Goal: Information Seeking & Learning: Learn about a topic

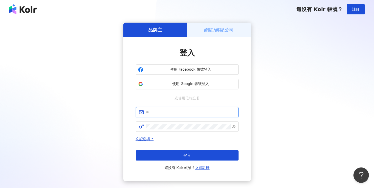
click at [157, 111] on input "text" at bounding box center [190, 112] width 89 height 6
type input "**********"
click button "登入" at bounding box center [187, 155] width 103 height 10
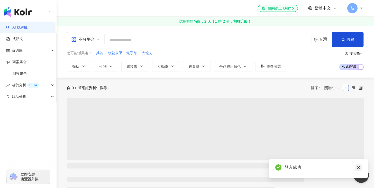
click at [359, 168] on icon "close" at bounding box center [358, 167] width 3 height 3
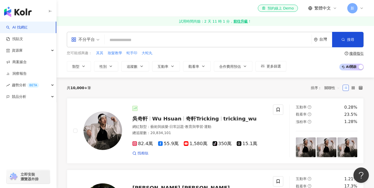
click at [120, 40] on input "search" at bounding box center [208, 40] width 203 height 10
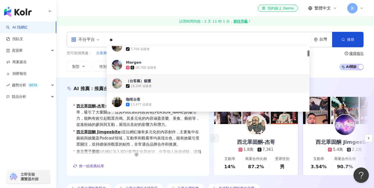
scroll to position [84, 0]
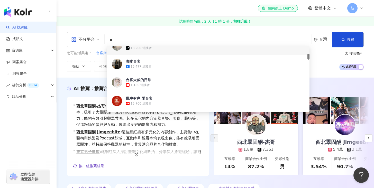
click at [124, 38] on input "**" at bounding box center [208, 40] width 203 height 10
type input "****"
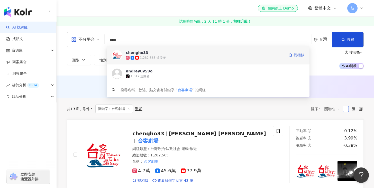
click at [134, 53] on div "chengho33" at bounding box center [137, 52] width 22 height 5
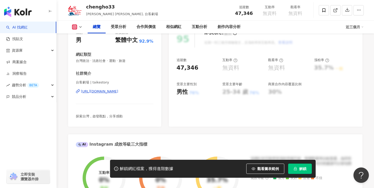
scroll to position [82, 0]
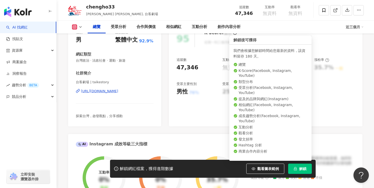
click at [304, 171] on button "解鎖" at bounding box center [300, 169] width 24 height 10
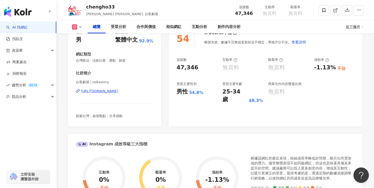
click at [79, 26] on polyline at bounding box center [80, 26] width 2 height 1
click at [85, 60] on button "YouTube" at bounding box center [85, 60] width 31 height 7
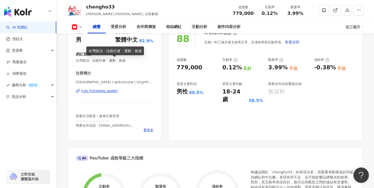
click at [223, 123] on div "88 K-Score : 良好 近期一到三個月發文頻率正常，且漲粉率與互動率高。 查看說明 追蹤數 779,000 互動率 0.12% 良好 觀看率 3.99…" at bounding box center [266, 82] width 194 height 115
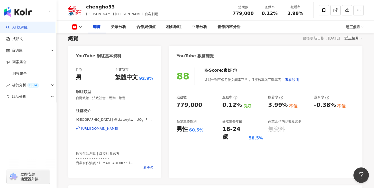
scroll to position [50, 0]
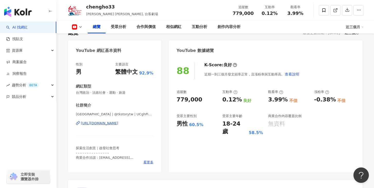
click at [108, 35] on div "總覽 最後更新日期：2025/9/9 近三個月" at bounding box center [215, 32] width 294 height 7
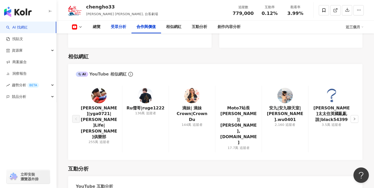
scroll to position [709, 0]
click at [142, 108] on link "Ru儒哥|ruge1222" at bounding box center [145, 108] width 38 height 6
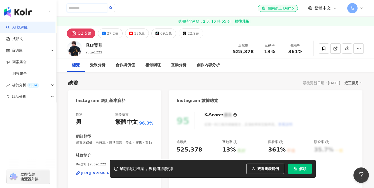
click at [89, 9] on input "search" at bounding box center [87, 8] width 40 height 8
type input "***"
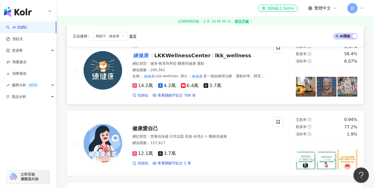
scroll to position [74, 0]
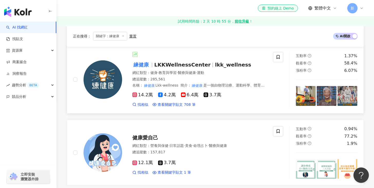
click at [160, 66] on span "LKKWellnessCenter" at bounding box center [182, 65] width 56 height 6
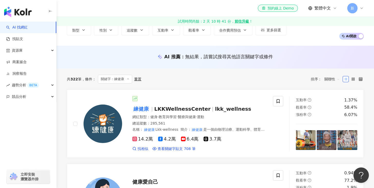
scroll to position [0, 0]
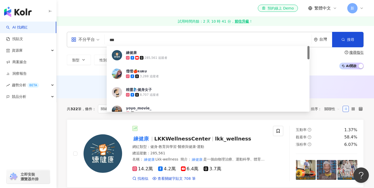
drag, startPoint x: 130, startPoint y: 41, endPoint x: 102, endPoint y: 39, distance: 28.1
click at [102, 39] on div "不分平台 *** 台灣 搜尋 86a4a657-0156-4392-aa05-748c0091dfbe 練健康 285,561 追蹤者 儒儒🍎ʀᴜʀᴜ 3,2…" at bounding box center [215, 39] width 297 height 15
type input "*"
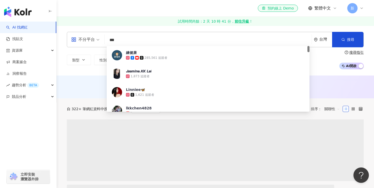
type input "***"
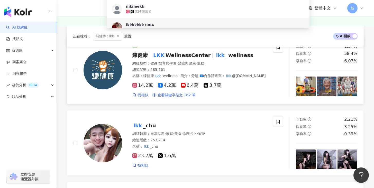
scroll to position [79, 0]
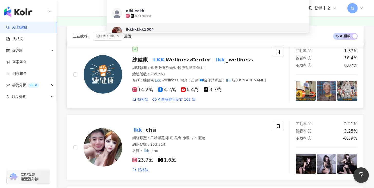
click at [150, 59] on span "練健康" at bounding box center [142, 60] width 20 height 6
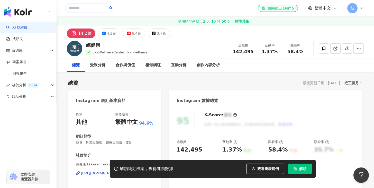
click at [88, 9] on input "search" at bounding box center [87, 8] width 40 height 8
type input "*"
click at [92, 9] on input "search" at bounding box center [87, 8] width 40 height 8
type input "*"
type input "**"
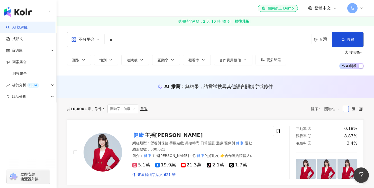
click at [122, 43] on input "**" at bounding box center [208, 40] width 203 height 10
click at [124, 40] on input "**" at bounding box center [208, 40] width 203 height 10
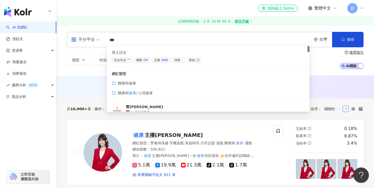
click at [159, 60] on span "交集 AND" at bounding box center [161, 60] width 18 height 6
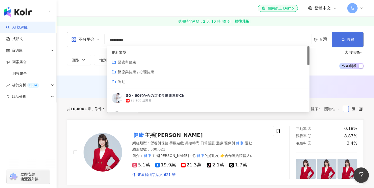
click at [351, 39] on span "搜尋" at bounding box center [350, 40] width 7 height 4
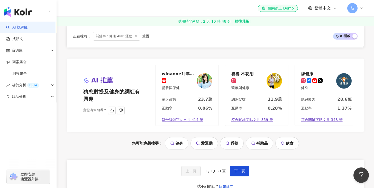
scroll to position [0, 5]
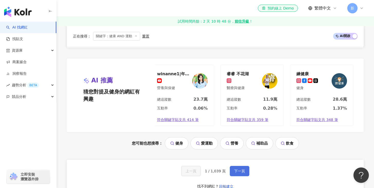
click at [236, 173] on span "下一頁" at bounding box center [239, 171] width 11 height 4
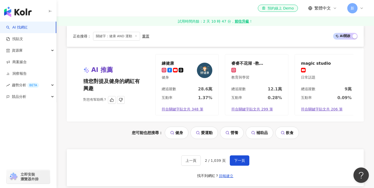
scroll to position [955, 0]
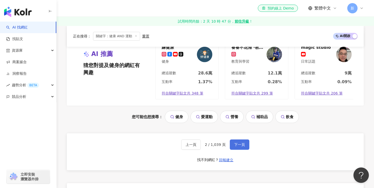
click at [232, 147] on button "下一頁" at bounding box center [240, 145] width 20 height 10
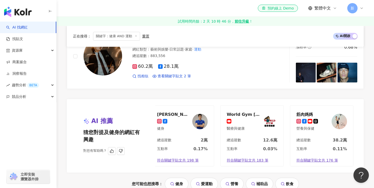
scroll to position [937, 0]
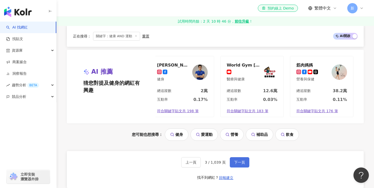
click at [237, 164] on span "下一頁" at bounding box center [239, 162] width 11 height 4
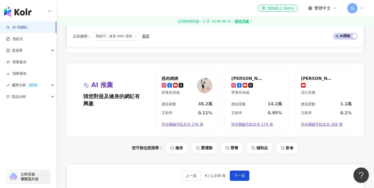
scroll to position [944, 0]
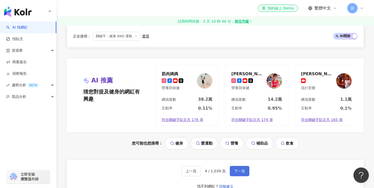
click at [242, 173] on span "下一頁" at bounding box center [239, 171] width 11 height 4
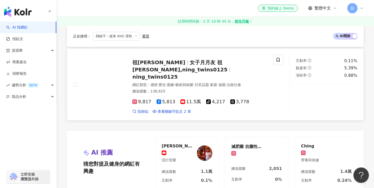
scroll to position [936, 0]
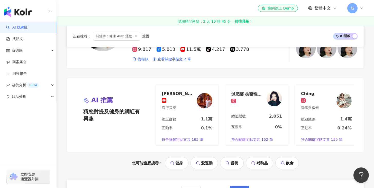
click at [236, 184] on span "下一頁" at bounding box center [239, 191] width 11 height 4
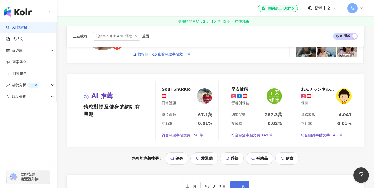
scroll to position [946, 0]
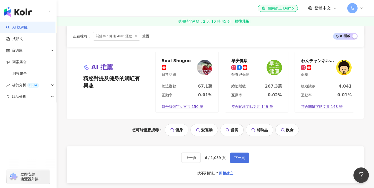
click at [235, 159] on button "下一頁" at bounding box center [240, 158] width 20 height 10
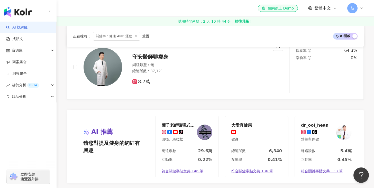
scroll to position [936, 0]
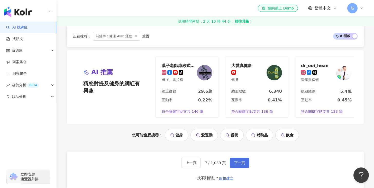
click at [237, 165] on span "下一頁" at bounding box center [239, 163] width 11 height 4
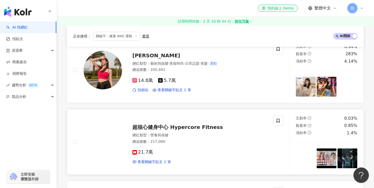
scroll to position [300, 0]
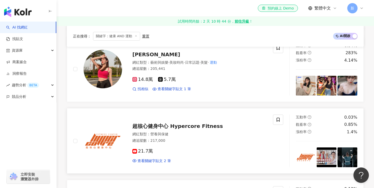
click at [161, 126] on span "超核心健身中心 Hypercore Fitness" at bounding box center [177, 126] width 90 height 6
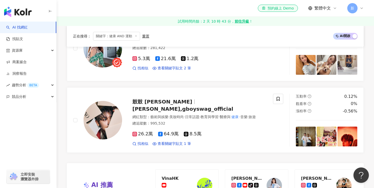
scroll to position [925, 0]
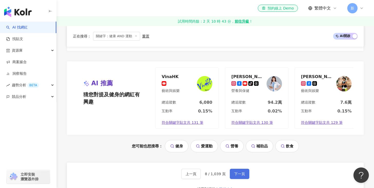
click at [238, 176] on span "下一頁" at bounding box center [239, 174] width 11 height 4
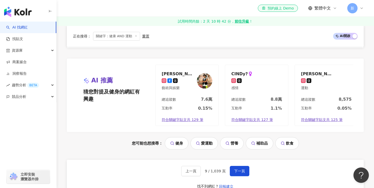
scroll to position [956, 0]
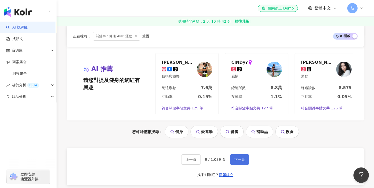
click at [238, 165] on button "下一頁" at bounding box center [240, 159] width 20 height 10
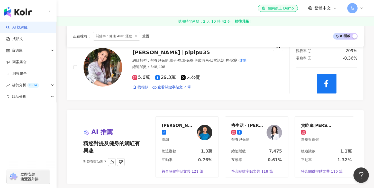
scroll to position [948, 0]
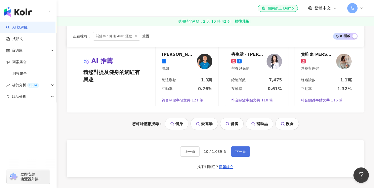
click at [241, 154] on span "下一頁" at bounding box center [240, 152] width 11 height 4
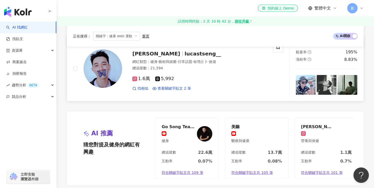
scroll to position [889, 0]
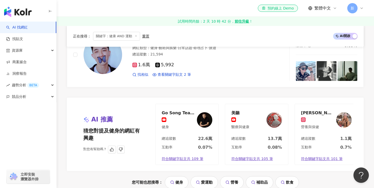
click at [181, 114] on div "Go Song Teacher" at bounding box center [178, 112] width 33 height 5
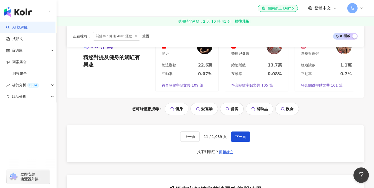
scroll to position [1003, 0]
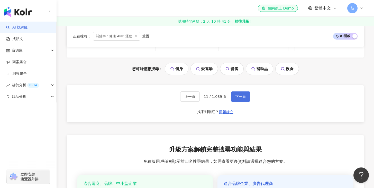
click at [240, 99] on span "下一頁" at bounding box center [240, 97] width 11 height 4
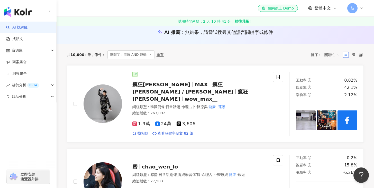
scroll to position [0, 0]
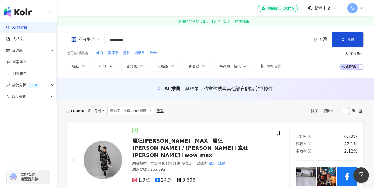
click at [142, 38] on input "*********" at bounding box center [208, 40] width 203 height 10
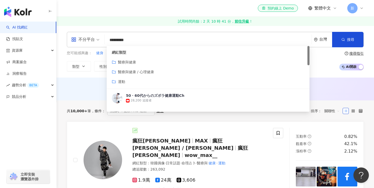
drag, startPoint x: 145, startPoint y: 38, endPoint x: 115, endPoint y: 39, distance: 29.6
click at [115, 39] on input "*********" at bounding box center [208, 40] width 203 height 10
type input "*"
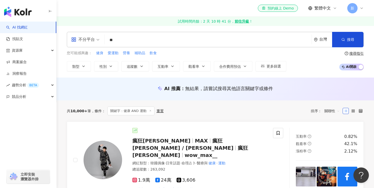
type input "*"
type input "**"
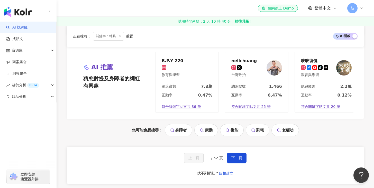
scroll to position [943, 0]
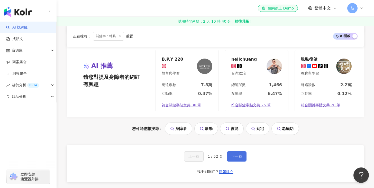
click at [237, 159] on span "下一頁" at bounding box center [236, 156] width 11 height 4
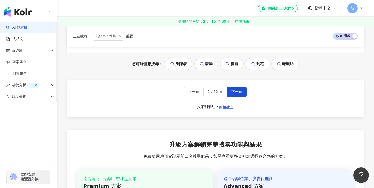
scroll to position [936, 0]
click at [237, 94] on span "下一頁" at bounding box center [236, 91] width 11 height 4
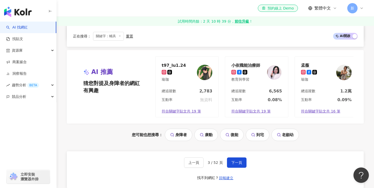
scroll to position [965, 0]
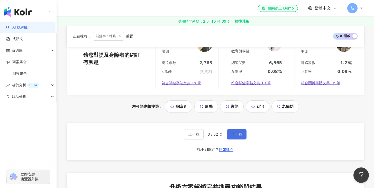
click at [233, 136] on span "下一頁" at bounding box center [236, 134] width 11 height 4
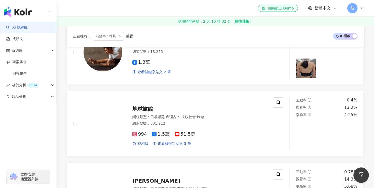
scroll to position [388, 0]
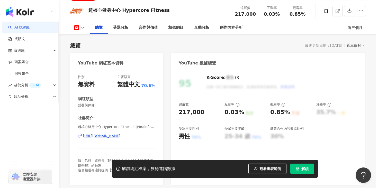
scroll to position [76, 0]
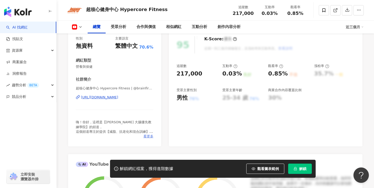
click at [148, 138] on span "看更多" at bounding box center [148, 136] width 10 height 5
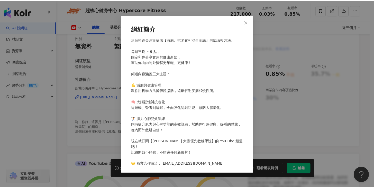
scroll to position [10, 0]
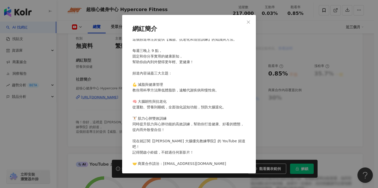
click at [89, 145] on div "網紅簡介 嗨！你好，這裡是【[PERSON_NAME] 大腦優先教練學院】的頻道， 這個頻道專注於提供【減脂、抗老化和混合訓練】的知識與方法。 每週三晚上 9…" at bounding box center [189, 94] width 378 height 188
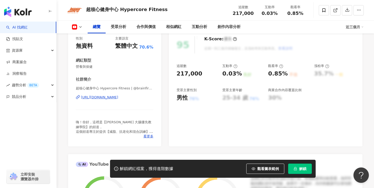
scroll to position [0, 0]
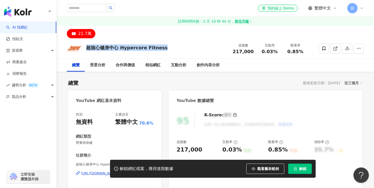
drag, startPoint x: 175, startPoint y: 48, endPoint x: 88, endPoint y: 50, distance: 87.4
click at [88, 50] on div "超核心健身中心 Hypercore Fitness 追蹤數 217,000 互動率 0.03% 觀看率 0.85%" at bounding box center [215, 48] width 317 height 20
copy div "超核心健身中心 Hypercore Fitness"
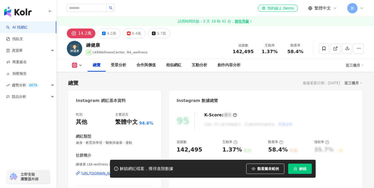
scroll to position [65, 0]
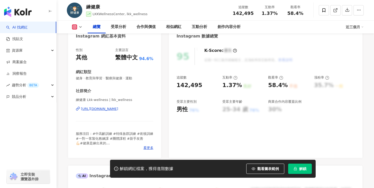
click at [118, 109] on div "[URL][DOMAIN_NAME]" at bounding box center [99, 109] width 37 height 5
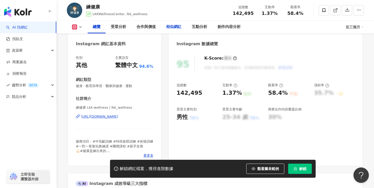
scroll to position [0, 0]
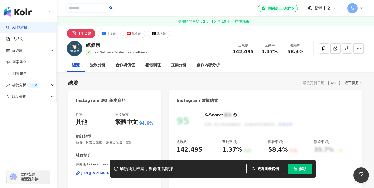
click at [89, 10] on input "search" at bounding box center [87, 8] width 40 height 8
paste input "**********"
type input "**********"
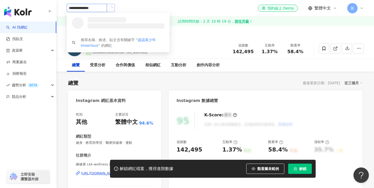
click at [111, 8] on icon "loading" at bounding box center [110, 7] width 5 height 5
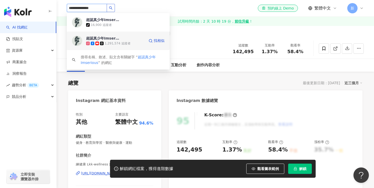
click at [108, 40] on div "超認真少年Imserious" at bounding box center [102, 38] width 33 height 5
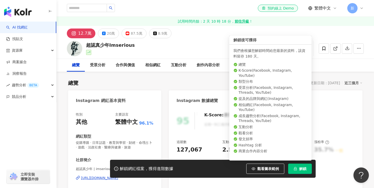
click at [299, 170] on button "解鎖" at bounding box center [300, 169] width 24 height 10
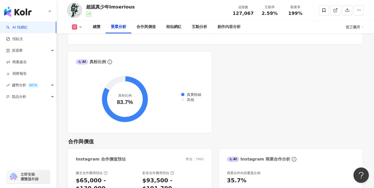
scroll to position [686, 0]
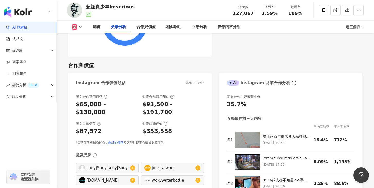
click at [81, 26] on icon at bounding box center [80, 27] width 4 height 4
click at [80, 60] on button "YouTube" at bounding box center [85, 60] width 31 height 7
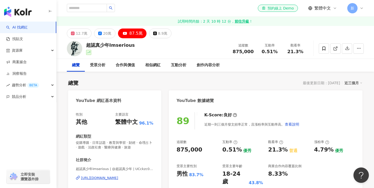
scroll to position [1, 0]
click at [93, 8] on input "search" at bounding box center [87, 8] width 40 height 8
type input "****"
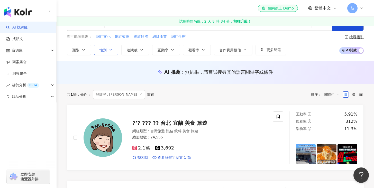
scroll to position [11, 0]
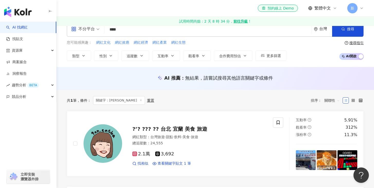
click at [115, 29] on input "****" at bounding box center [208, 30] width 203 height 10
drag, startPoint x: 118, startPoint y: 30, endPoint x: 99, endPoint y: 30, distance: 18.5
click at [99, 30] on div "不分平台 網紅小吳 **** 台灣 搜尋" at bounding box center [215, 28] width 297 height 15
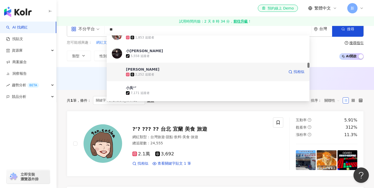
scroll to position [304, 0]
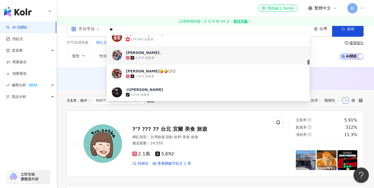
drag, startPoint x: 122, startPoint y: 31, endPoint x: 102, endPoint y: 29, distance: 20.1
click at [102, 29] on div "不分平台 ** 台灣 搜尋 11a9aeb9-e793-4273-8fad-810b8eb3386a fc1cbd64-6b1e-4299-9c36-7c5c…" at bounding box center [215, 28] width 297 height 15
paste input "****"
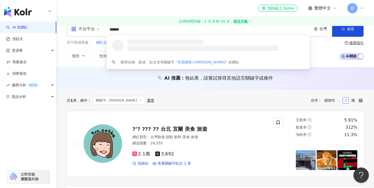
scroll to position [0, 0]
type input "******"
click at [348, 32] on button "搜尋" at bounding box center [347, 28] width 31 height 15
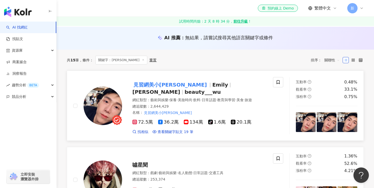
scroll to position [57, 0]
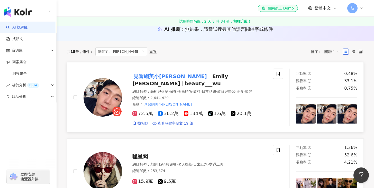
click at [145, 76] on mark "見習網美小[PERSON_NAME]" at bounding box center [170, 76] width 76 height 8
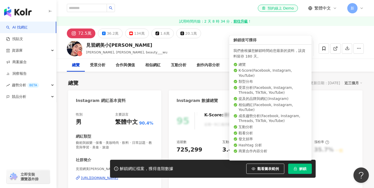
click at [301, 169] on span "解鎖" at bounding box center [302, 169] width 7 height 4
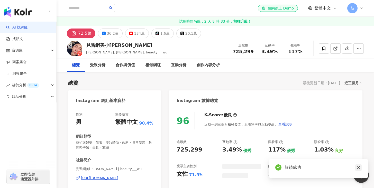
click at [358, 168] on icon "close" at bounding box center [358, 167] width 3 height 3
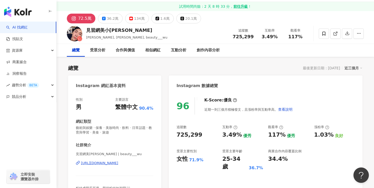
scroll to position [15, 0]
click at [131, 18] on button "134萬" at bounding box center [137, 18] width 24 height 10
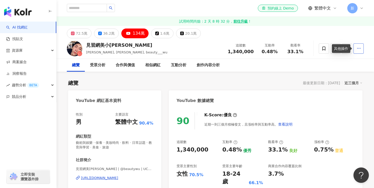
click at [359, 50] on icon "button" at bounding box center [358, 48] width 5 height 5
click at [144, 48] on div "見習網美小[PERSON_NAME], [PERSON_NAME], beauty___wu 追蹤數 1,340,000 互動率 0.48% 觀看率 33.1%" at bounding box center [215, 48] width 317 height 20
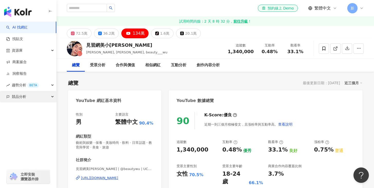
click at [24, 96] on span "競品分析" at bounding box center [19, 97] width 14 height 12
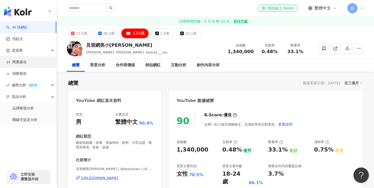
click at [27, 63] on link "商案媒合" at bounding box center [16, 62] width 21 height 5
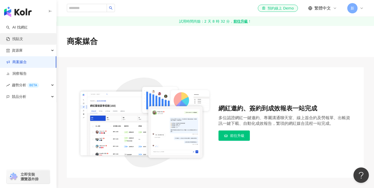
click at [20, 36] on link "找貼文" at bounding box center [14, 38] width 17 height 5
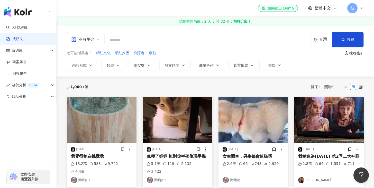
click at [128, 39] on input "search" at bounding box center [208, 39] width 203 height 11
type input "**"
click at [344, 36] on button "搜尋" at bounding box center [347, 39] width 31 height 15
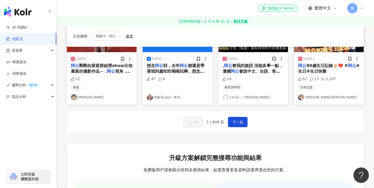
scroll to position [131, 0]
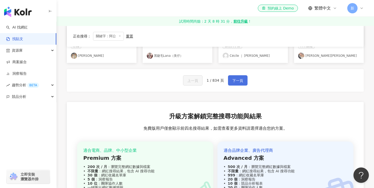
click at [240, 84] on span "下一頁" at bounding box center [237, 81] width 11 height 6
click at [239, 81] on span "下一頁" at bounding box center [237, 81] width 11 height 6
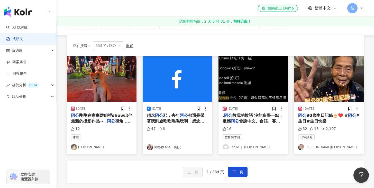
scroll to position [87, 0]
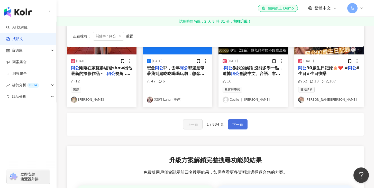
click at [235, 124] on span "下一頁" at bounding box center [237, 125] width 11 height 6
